Goal: Check status: Check status

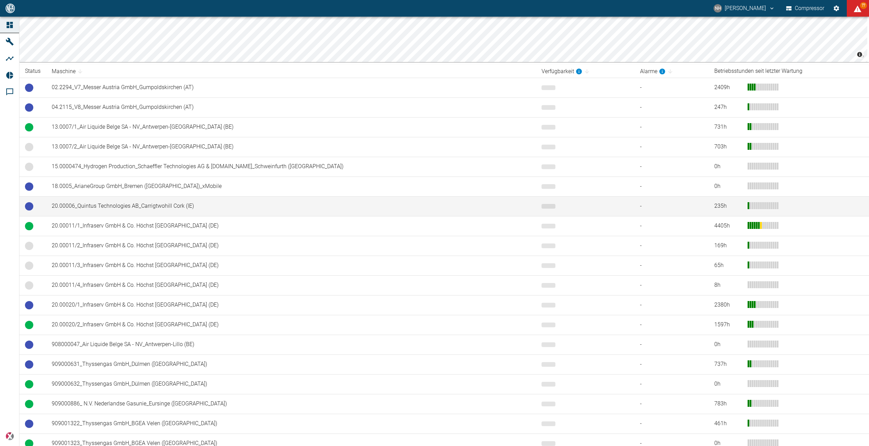
scroll to position [139, 0]
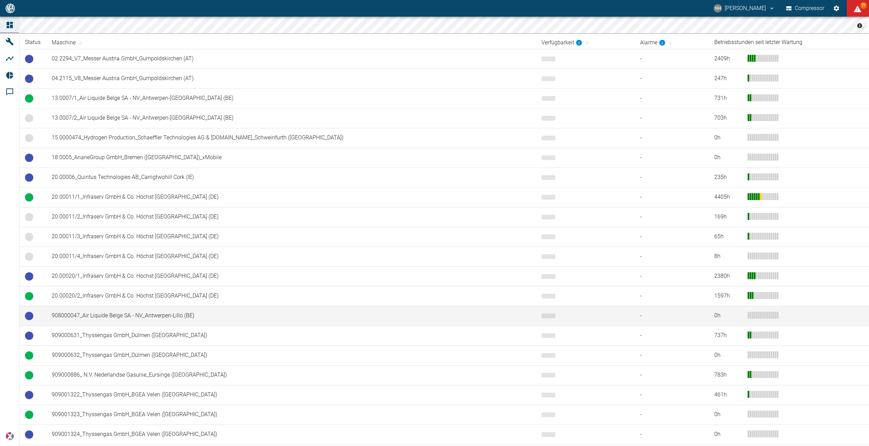
click at [172, 314] on td "908000047_Air Liquide Belge SA - NV_Antwerpen-Lillo (BE)" at bounding box center [291, 316] width 490 height 20
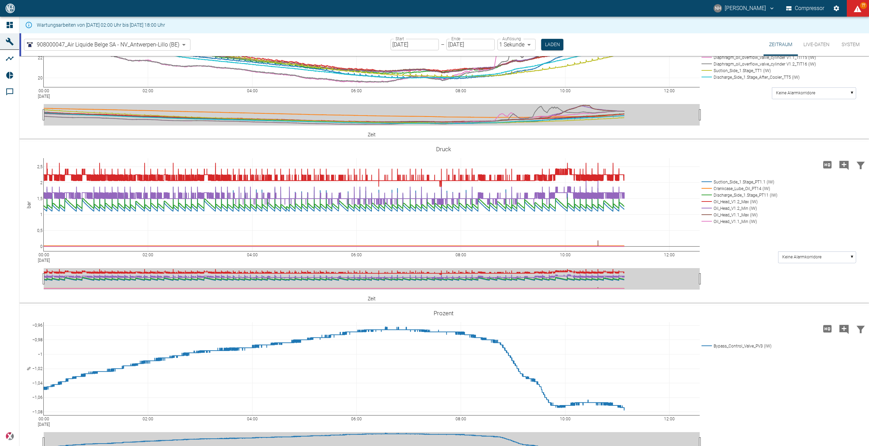
scroll to position [382, 0]
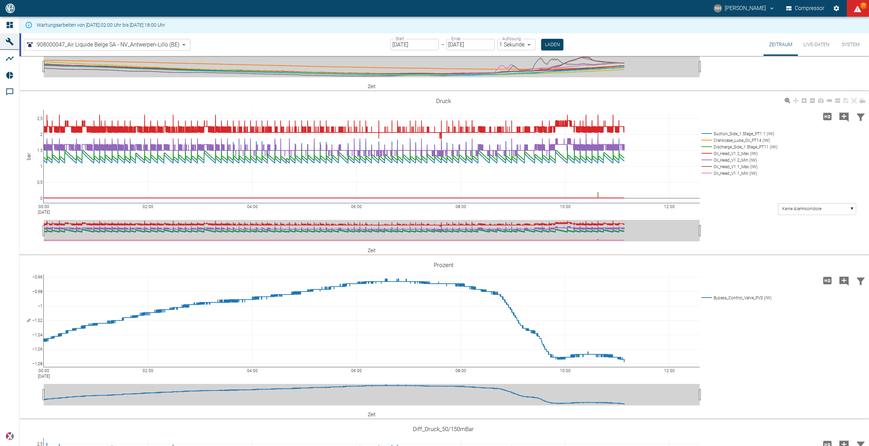
click at [704, 144] on rect at bounding box center [738, 140] width 77 height 7
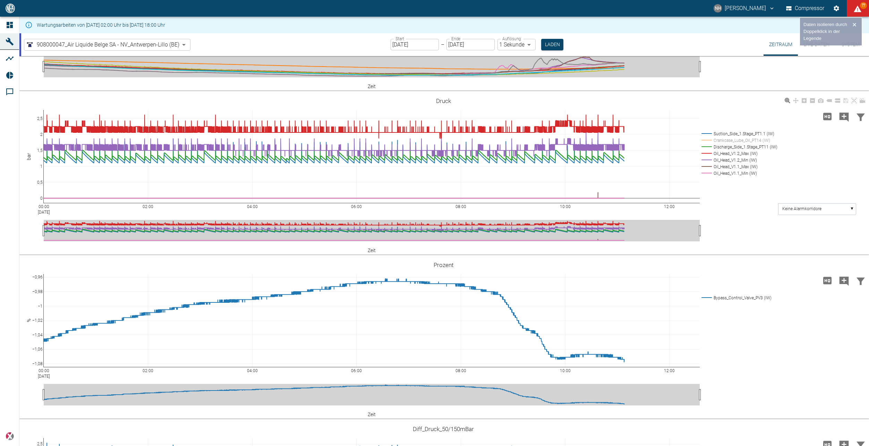
click at [706, 157] on rect at bounding box center [738, 153] width 77 height 7
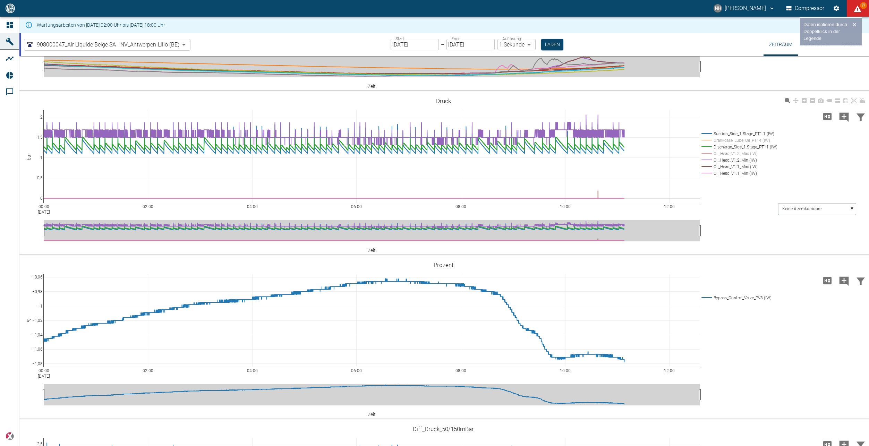
click at [705, 163] on rect at bounding box center [738, 160] width 77 height 7
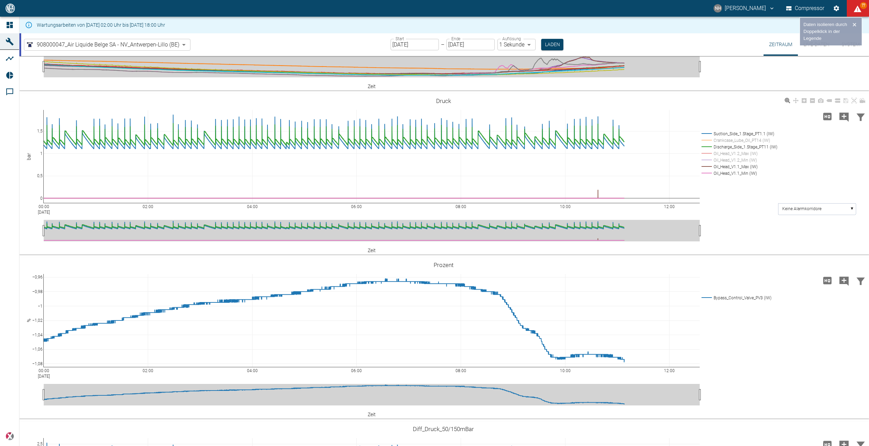
click at [703, 170] on rect at bounding box center [738, 166] width 77 height 7
click at [703, 177] on rect at bounding box center [738, 173] width 77 height 7
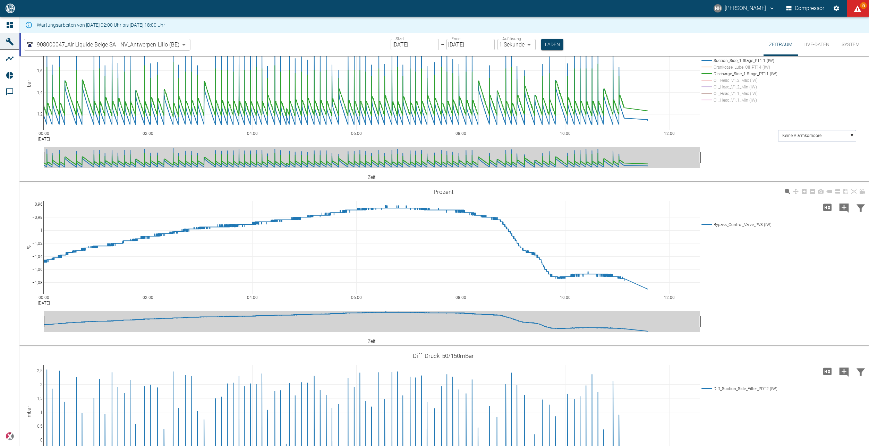
scroll to position [546, 0]
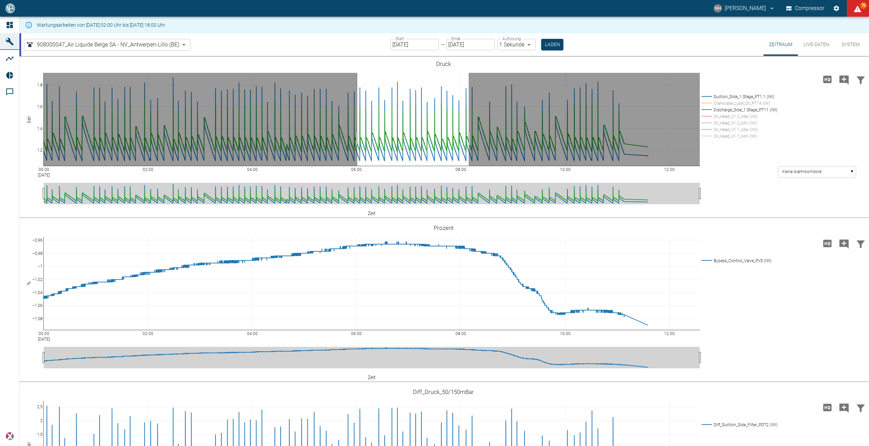
drag, startPoint x: 357, startPoint y: 250, endPoint x: 469, endPoint y: 245, distance: 111.5
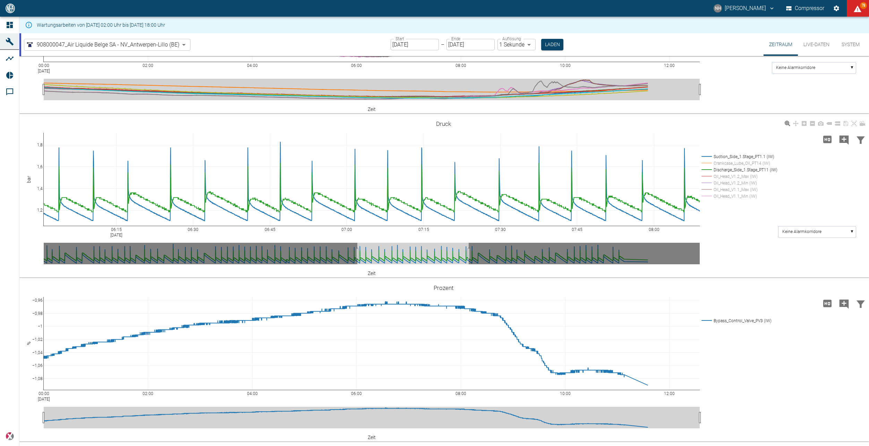
scroll to position [760, 0]
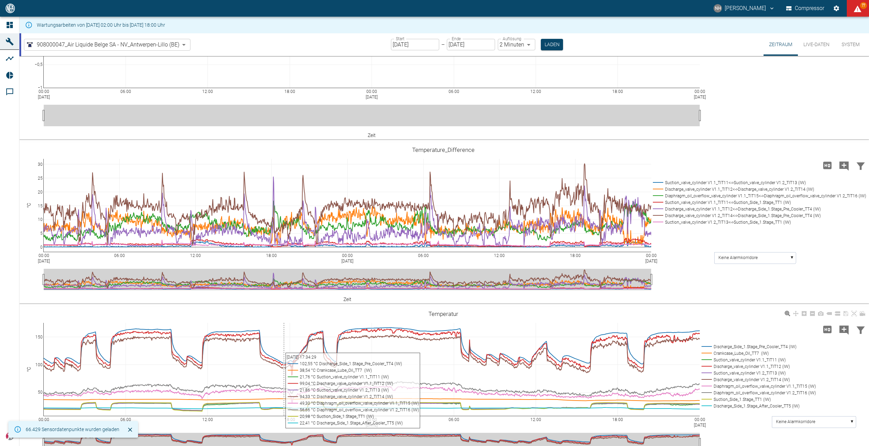
scroll to position [521, 0]
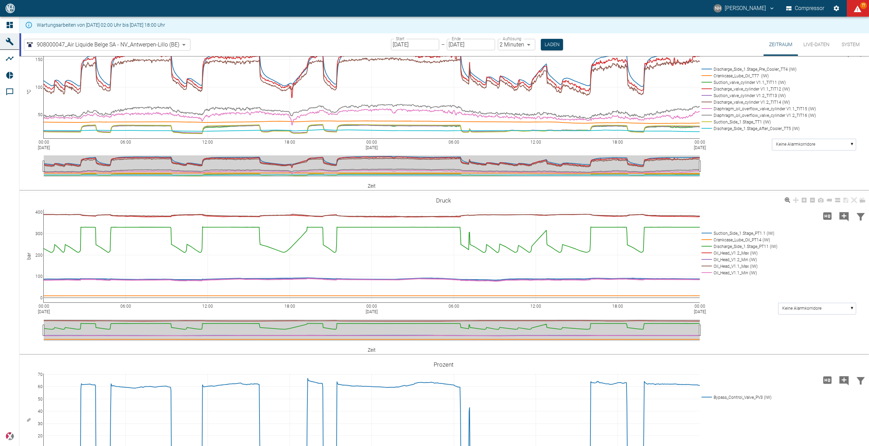
click at [708, 272] on rect at bounding box center [738, 273] width 77 height 7
click at [709, 266] on rect at bounding box center [738, 266] width 77 height 7
click at [709, 260] on rect at bounding box center [738, 259] width 77 height 7
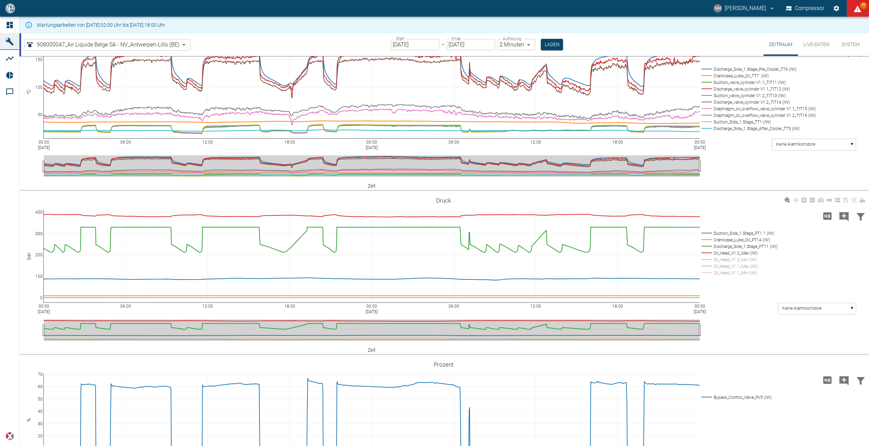
click at [708, 253] on rect at bounding box center [738, 253] width 77 height 7
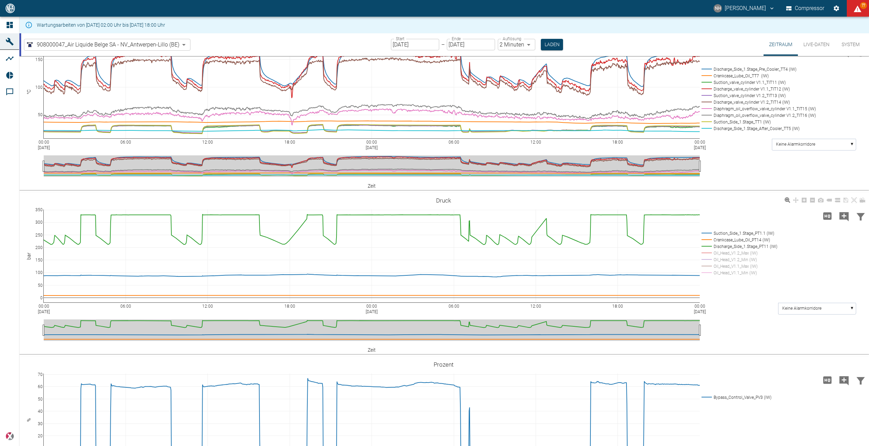
click at [706, 239] on rect at bounding box center [738, 240] width 77 height 7
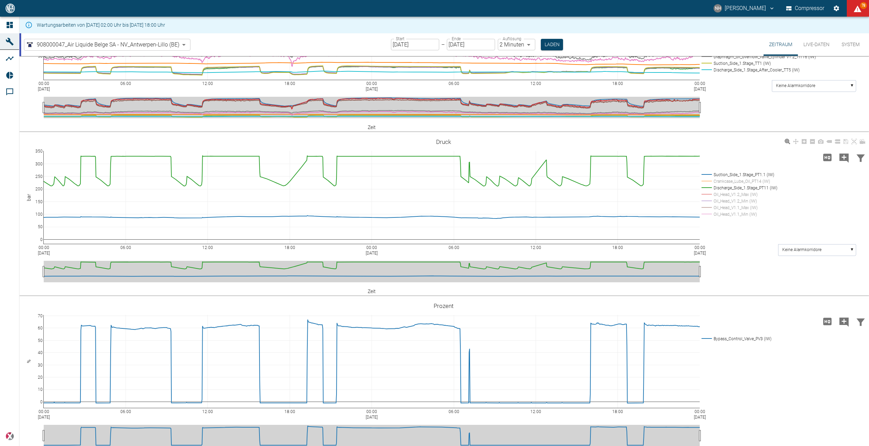
scroll to position [590, 0]
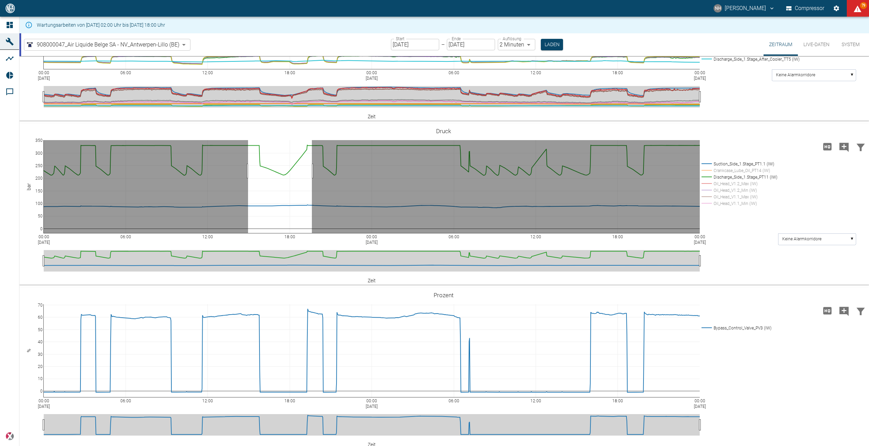
drag, startPoint x: 248, startPoint y: 171, endPoint x: 312, endPoint y: 173, distance: 63.9
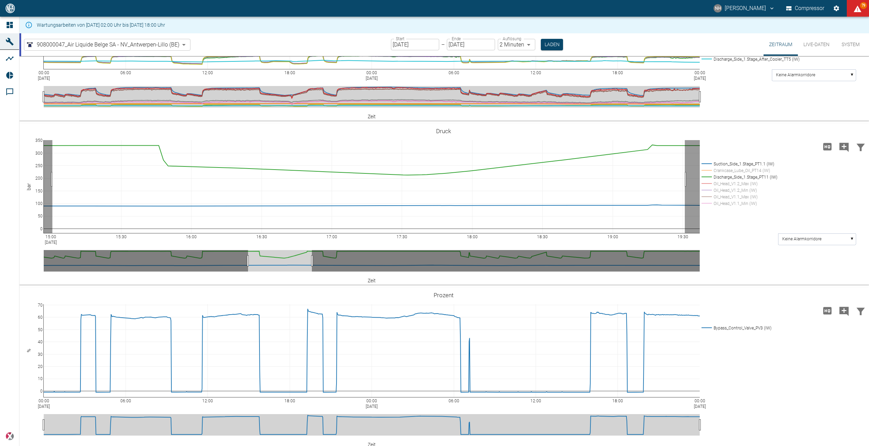
drag, startPoint x: 52, startPoint y: 179, endPoint x: 683, endPoint y: 181, distance: 630.6
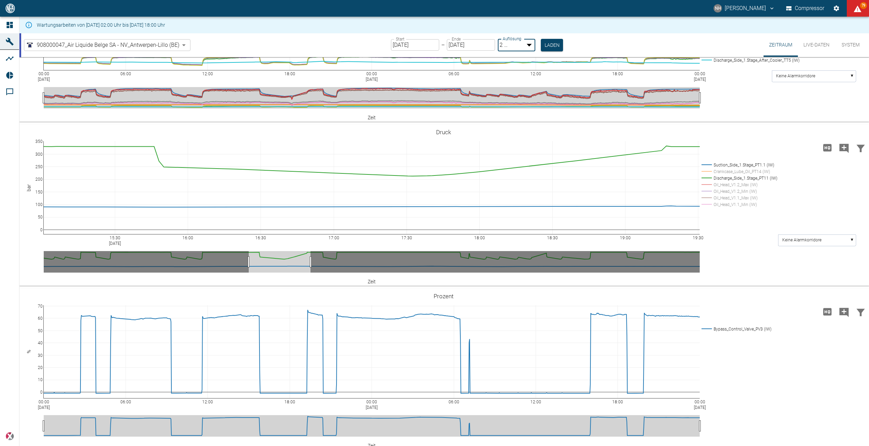
click at [528, 43] on body "NH Nils Hallbauer Compressor 79 Dashboard Maschinen Analysen Reports Kommentare…" at bounding box center [434, 223] width 869 height 446
type input "1sec"
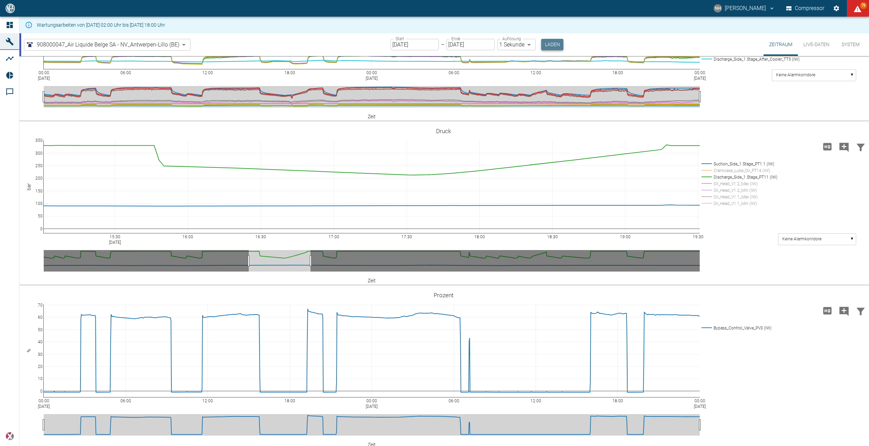
click at [554, 45] on button "Laden" at bounding box center [552, 44] width 22 height 11
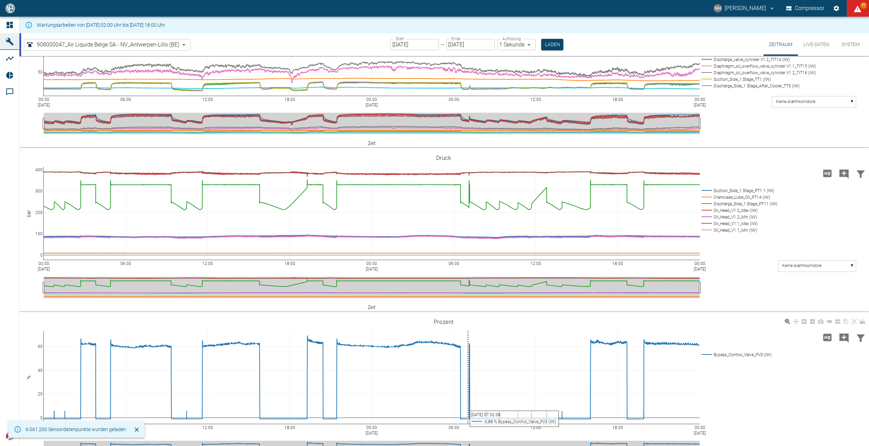
scroll to position [625, 0]
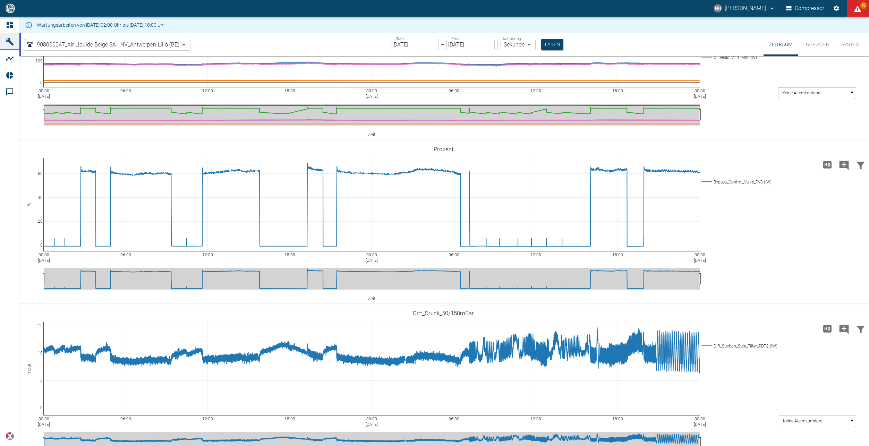
click at [486, 47] on input "07.07.2025" at bounding box center [471, 44] width 48 height 11
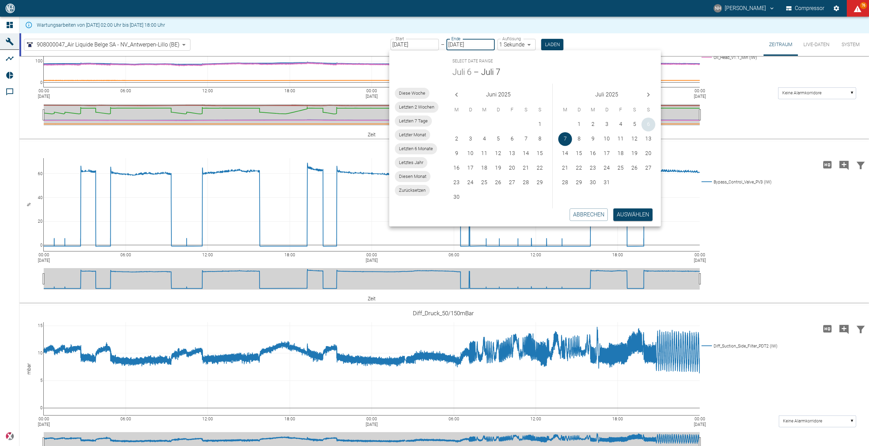
click at [649, 128] on button "6" at bounding box center [649, 125] width 14 height 14
type input "[DATE]"
click at [633, 214] on button "Auswählen" at bounding box center [633, 215] width 39 height 12
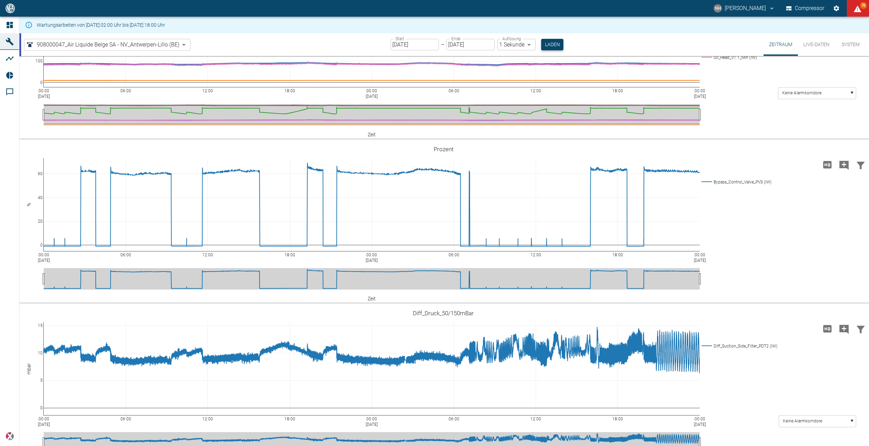
click at [550, 45] on button "Laden" at bounding box center [552, 44] width 22 height 11
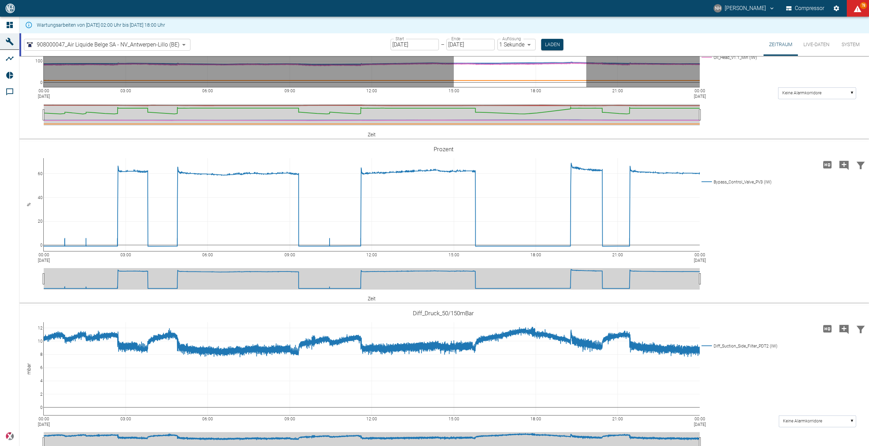
drag, startPoint x: 454, startPoint y: 159, endPoint x: 587, endPoint y: 166, distance: 132.7
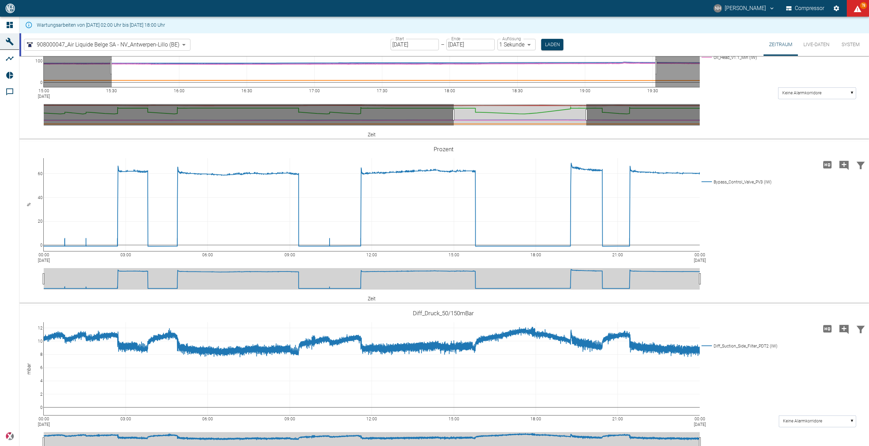
drag, startPoint x: 656, startPoint y: 178, endPoint x: 111, endPoint y: 175, distance: 544.2
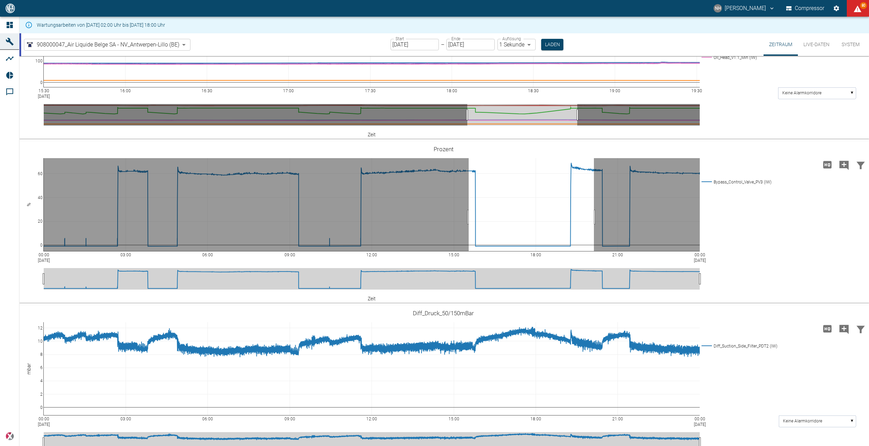
drag, startPoint x: 469, startPoint y: 329, endPoint x: 594, endPoint y: 331, distance: 125.3
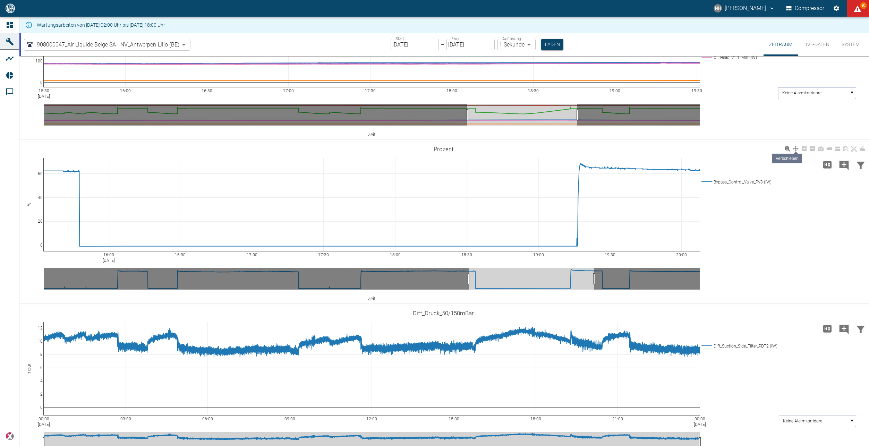
click at [797, 152] on icon at bounding box center [796, 149] width 6 height 6
drag, startPoint x: 385, startPoint y: 322, endPoint x: 367, endPoint y: 324, distance: 18.2
click at [789, 152] on icon at bounding box center [788, 149] width 6 height 6
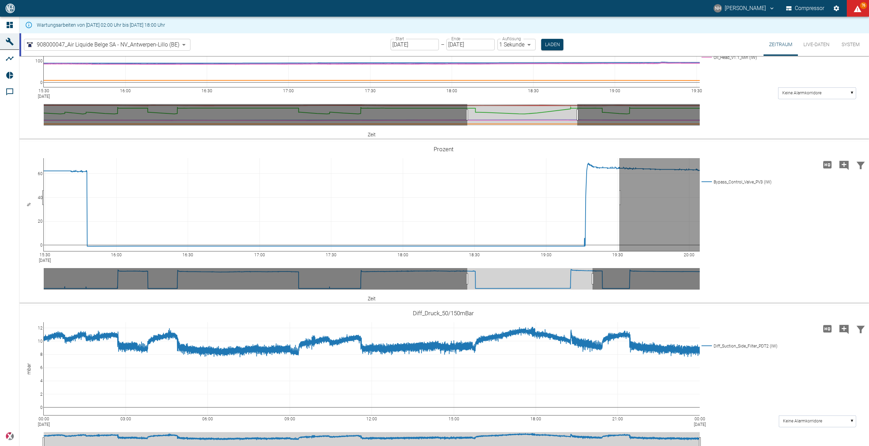
drag, startPoint x: 620, startPoint y: 309, endPoint x: 35, endPoint y: 312, distance: 584.8
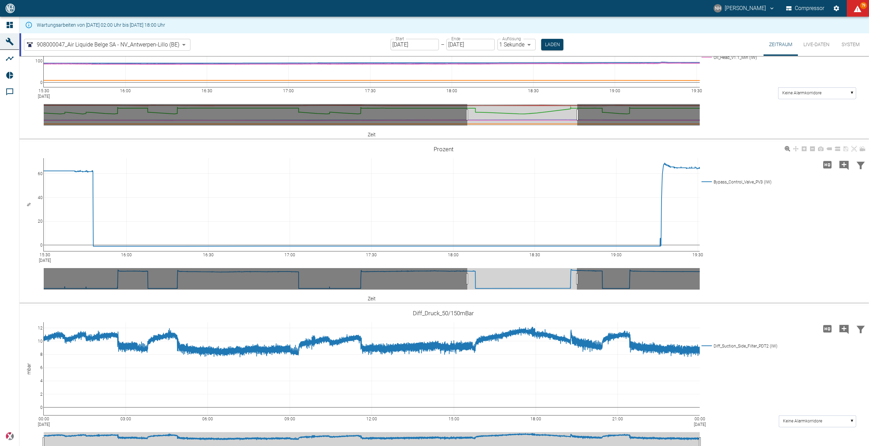
drag, startPoint x: 799, startPoint y: 261, endPoint x: 770, endPoint y: 282, distance: 35.3
click at [799, 152] on icon at bounding box center [796, 149] width 6 height 6
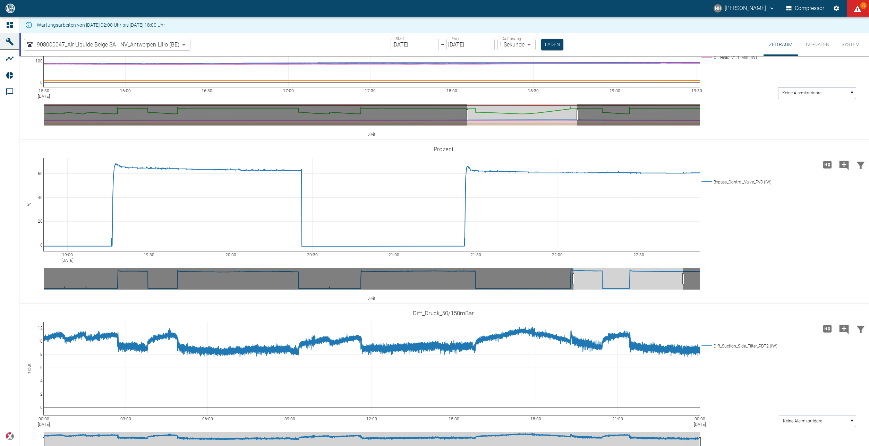
drag, startPoint x: 610, startPoint y: 328, endPoint x: 695, endPoint y: 331, distance: 84.7
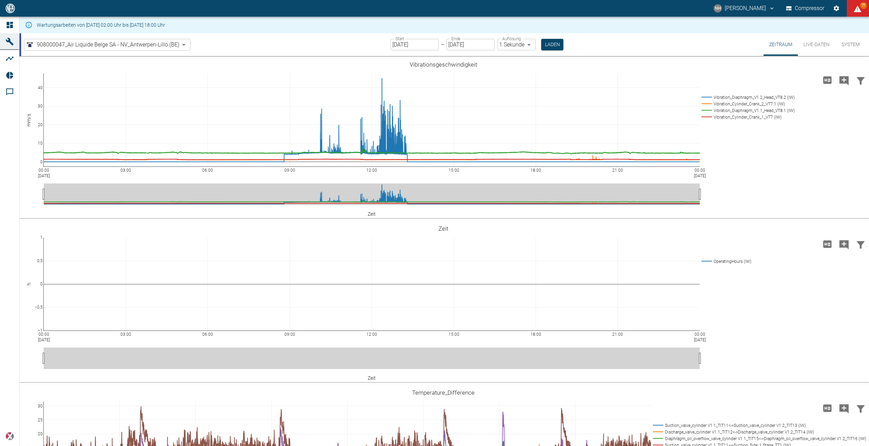
scroll to position [625, 0]
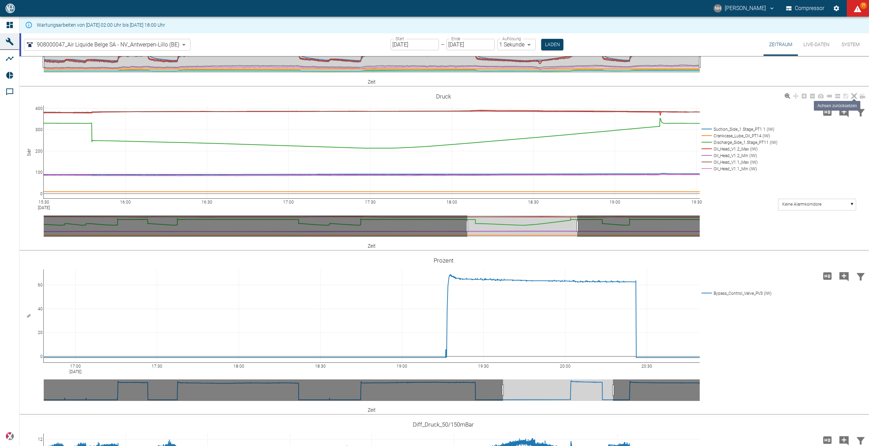
click at [854, 97] on icon at bounding box center [855, 96] width 6 height 6
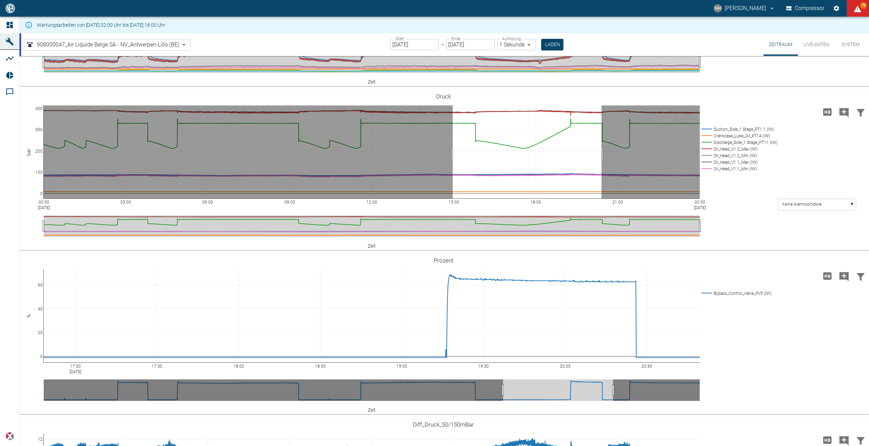
drag, startPoint x: 453, startPoint y: 154, endPoint x: 602, endPoint y: 151, distance: 149.3
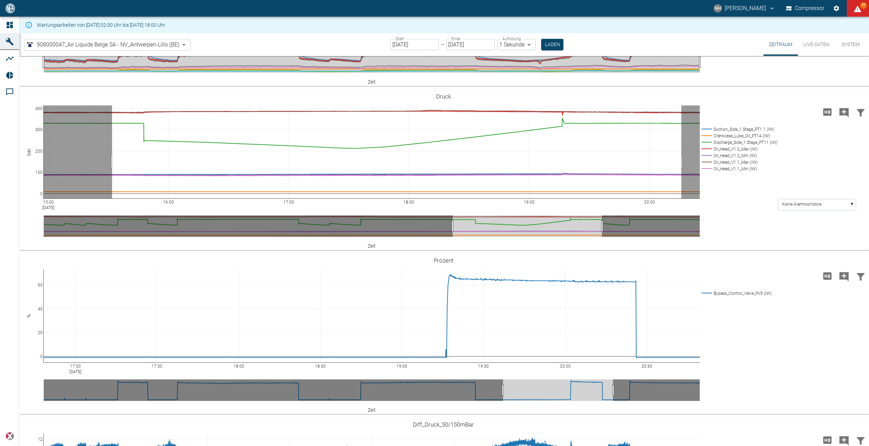
drag, startPoint x: 682, startPoint y: 161, endPoint x: 112, endPoint y: 159, distance: 569.5
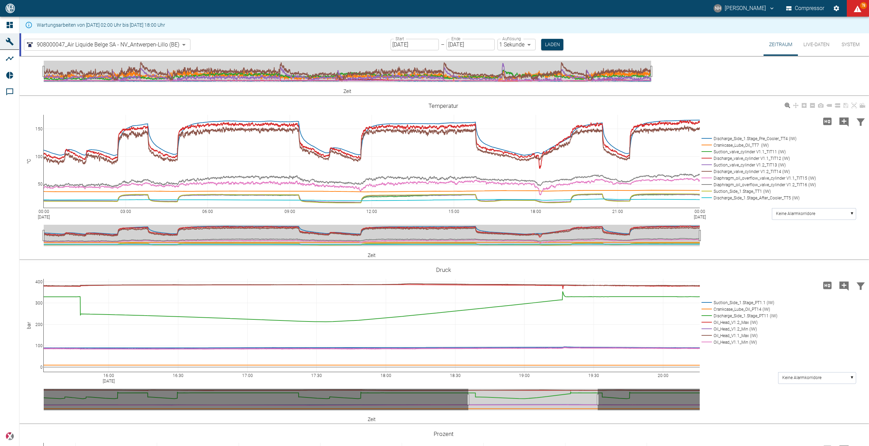
scroll to position [416, 0]
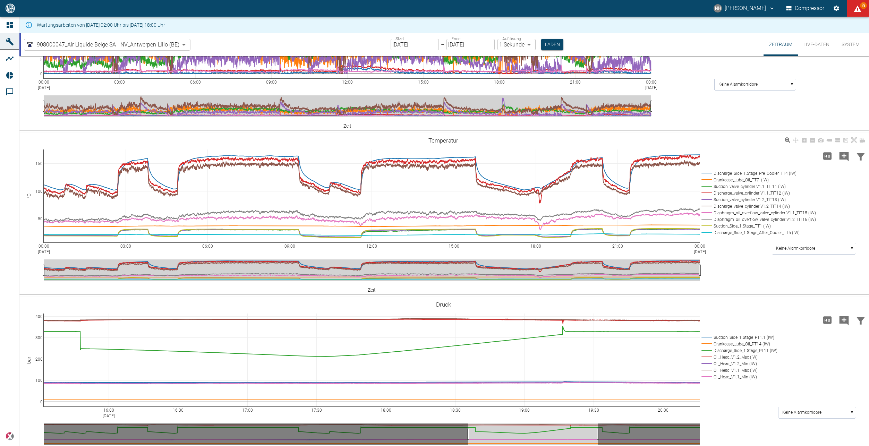
click at [707, 180] on rect at bounding box center [757, 180] width 115 height 7
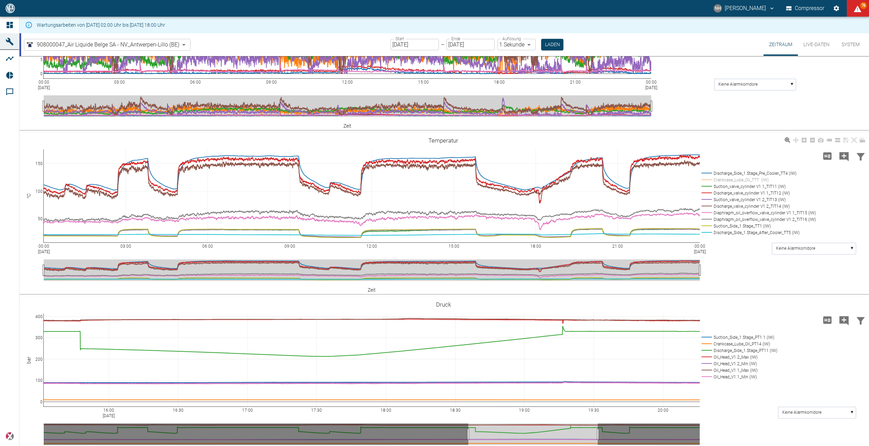
click at [706, 216] on rect at bounding box center [757, 219] width 115 height 7
click at [708, 210] on rect at bounding box center [757, 213] width 115 height 7
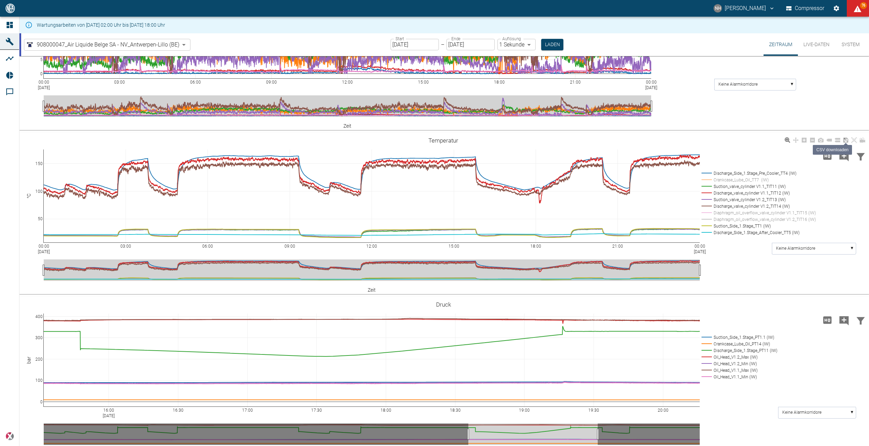
click at [843, 140] on icon at bounding box center [846, 140] width 6 height 6
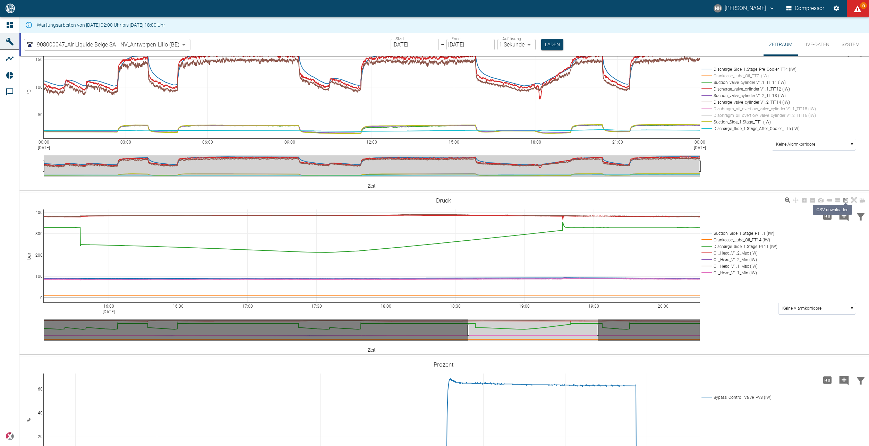
click at [843, 199] on link at bounding box center [846, 200] width 8 height 8
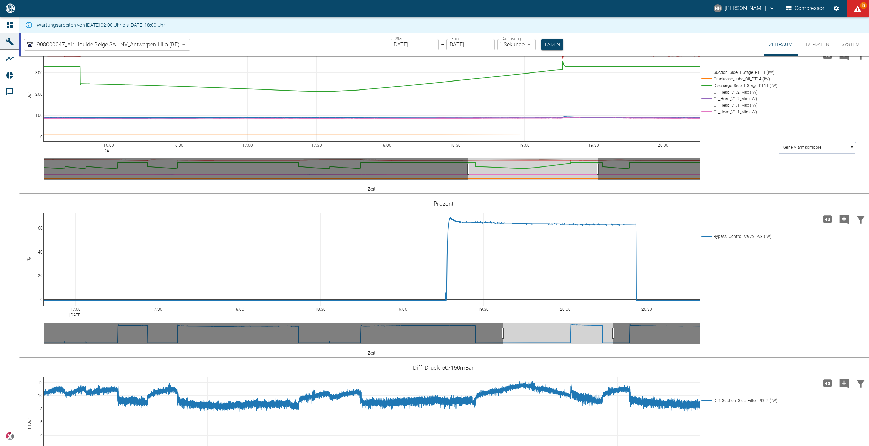
scroll to position [694, 0]
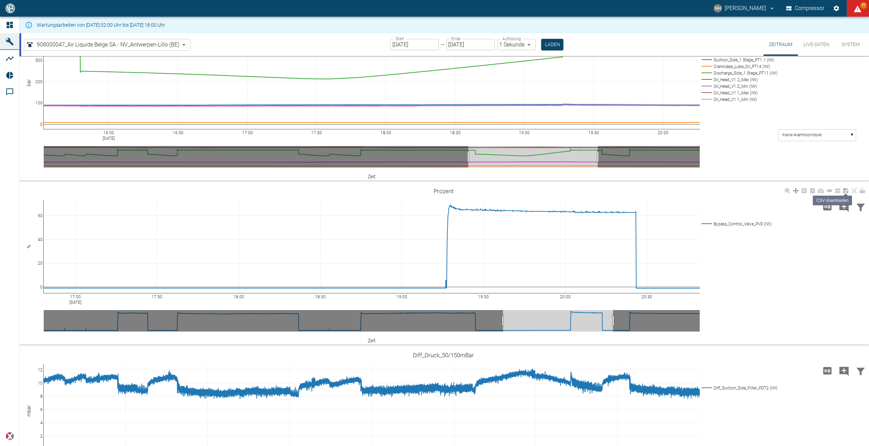
click at [847, 192] on icon at bounding box center [846, 191] width 6 height 6
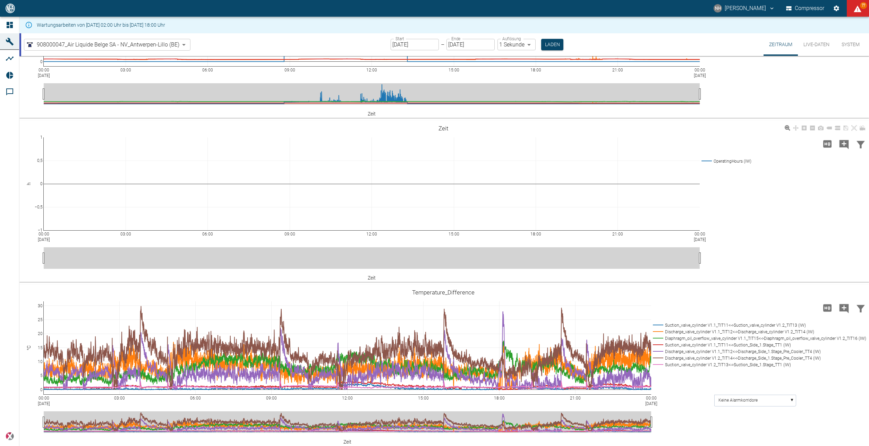
scroll to position [0, 0]
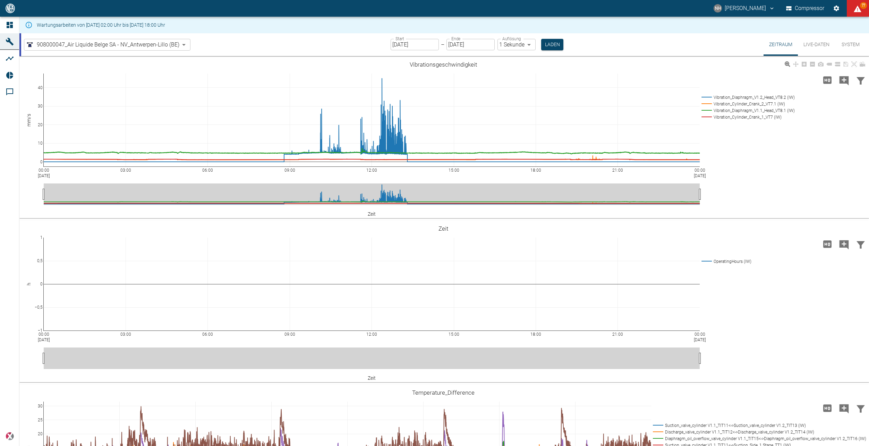
click at [860, 125] on div "00:00 [DATE] 03:00 06:00 09:00 12:00 15:00 18:00 21:00 00:00 [DATE] 0 10 20 30 …" at bounding box center [443, 138] width 848 height 156
